Goal: Use online tool/utility: Utilize a website feature to perform a specific function

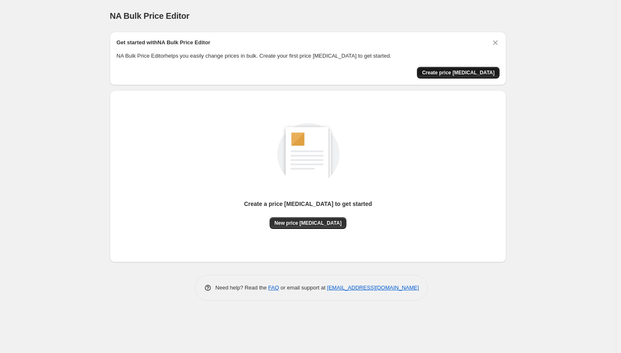
click at [469, 73] on span "Create price change job" at bounding box center [458, 72] width 73 height 7
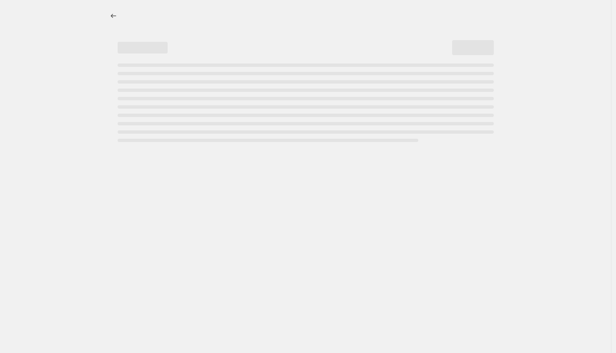
select select "percentage"
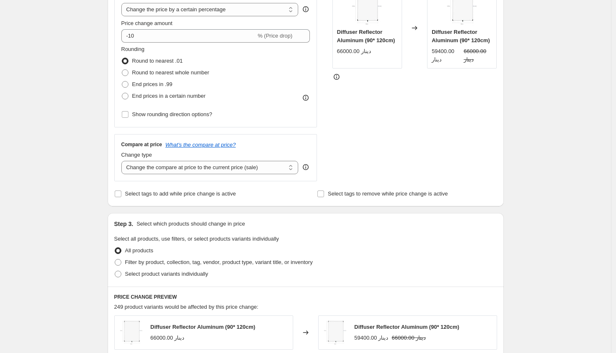
scroll to position [96, 0]
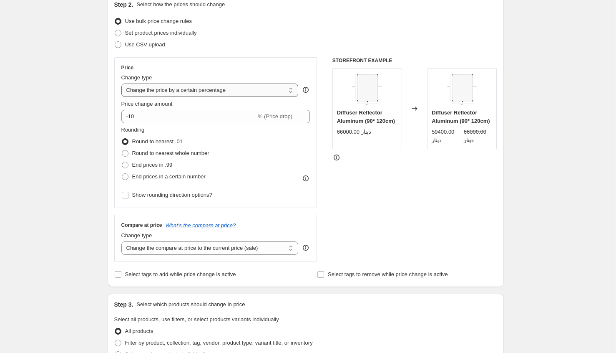
click at [242, 87] on select "Change the price to a certain amount Change the price by a certain amount Chang…" at bounding box center [209, 89] width 177 height 13
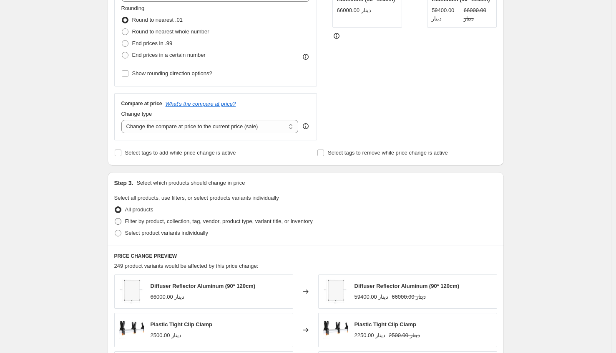
scroll to position [175, 0]
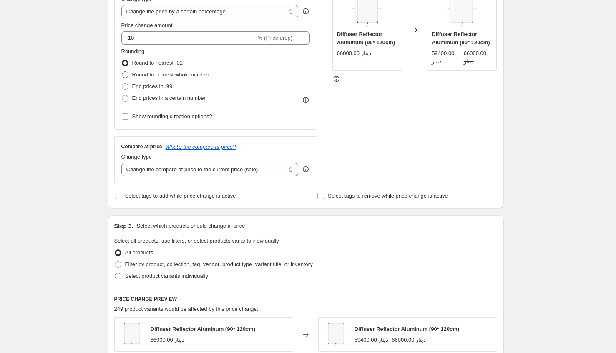
click at [172, 74] on span "Round to nearest whole number" at bounding box center [170, 74] width 77 height 6
click at [122, 72] on input "Round to nearest whole number" at bounding box center [122, 71] width 0 height 0
radio input "true"
click at [143, 86] on span "End prices in .99" at bounding box center [152, 86] width 40 height 6
click at [122, 83] on input "End prices in .99" at bounding box center [122, 83] width 0 height 0
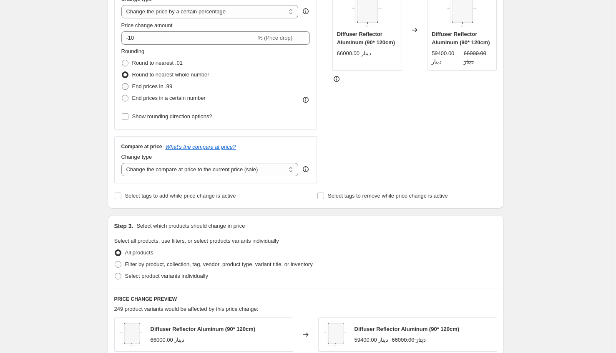
radio input "true"
click at [152, 97] on span "End prices in a certain number" at bounding box center [168, 98] width 73 height 6
click at [122, 95] on input "End prices in a certain number" at bounding box center [122, 95] width 0 height 0
radio input "true"
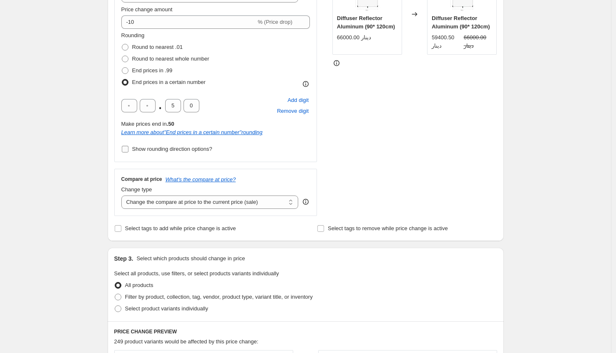
scroll to position [196, 0]
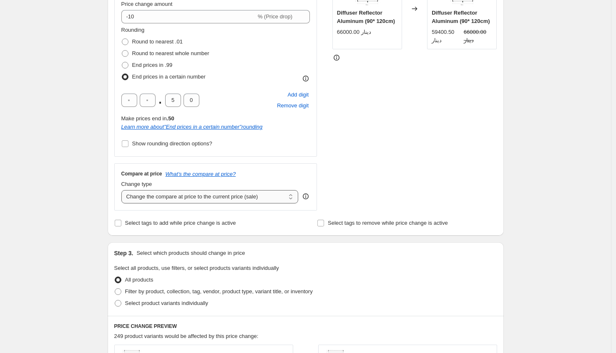
click at [294, 197] on select "Change the compare at price to the current price (sale) Change the compare at p…" at bounding box center [209, 196] width 177 height 13
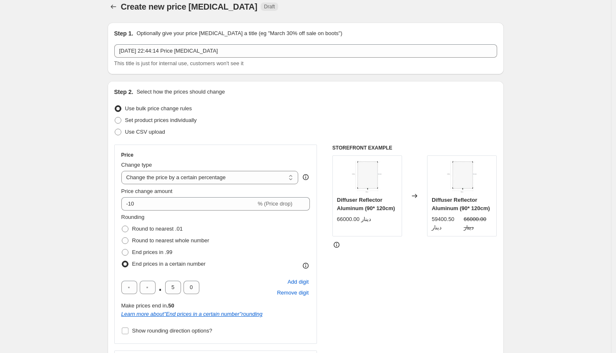
scroll to position [0, 0]
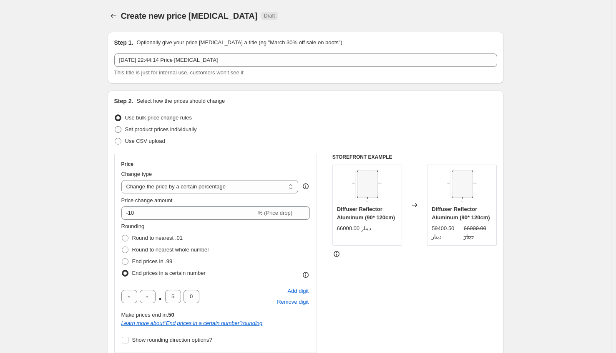
click at [150, 132] on span "Set product prices individually" at bounding box center [161, 129] width 72 height 8
click at [115, 126] on input "Set product prices individually" at bounding box center [115, 126] width 0 height 0
radio input "true"
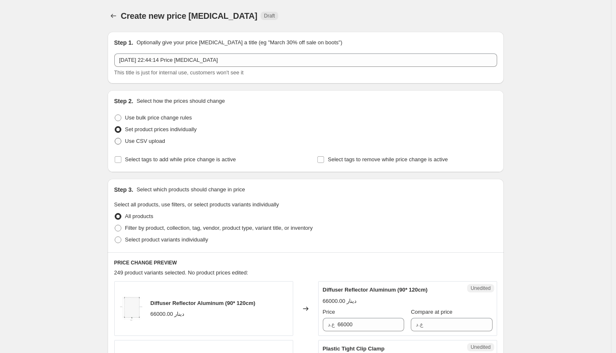
click at [149, 141] on span "Use CSV upload" at bounding box center [145, 141] width 40 height 6
click at [115, 138] on input "Use CSV upload" at bounding box center [115, 138] width 0 height 0
radio input "true"
